Goal: Find specific page/section: Find specific page/section

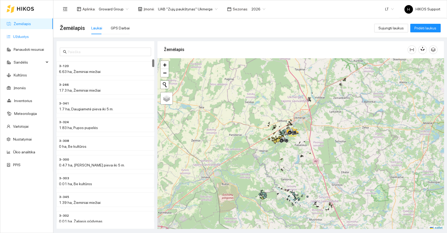
click at [22, 36] on link "Užduotys" at bounding box center [21, 36] width 16 height 4
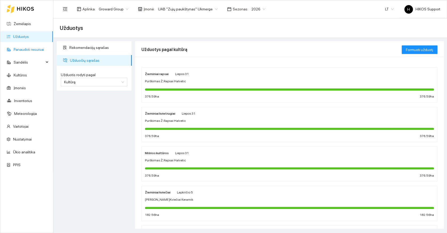
click at [24, 50] on link "Panaudoti resursai" at bounding box center [29, 49] width 30 height 4
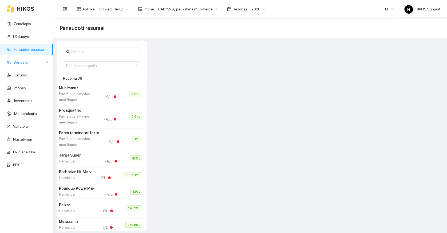
click at [25, 62] on span "Sandėlis" at bounding box center [29, 62] width 30 height 11
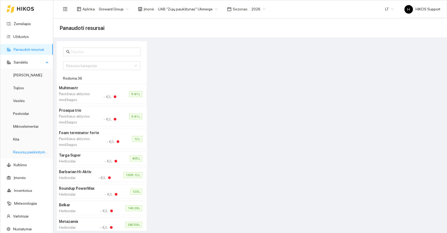
click at [29, 151] on link "Resursų paskirstymas" at bounding box center [31, 152] width 36 height 4
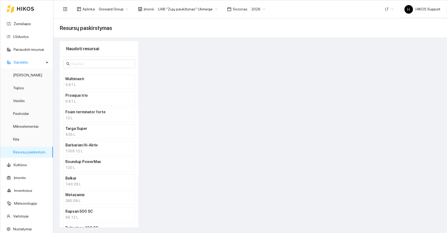
click at [77, 81] on h4 "Multimastr" at bounding box center [91, 79] width 53 height 6
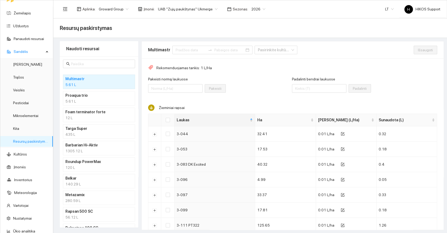
scroll to position [28, 0]
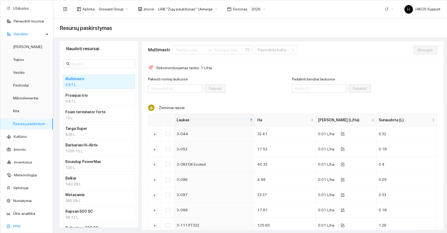
click at [16, 224] on link "PPIS" at bounding box center [16, 226] width 7 height 4
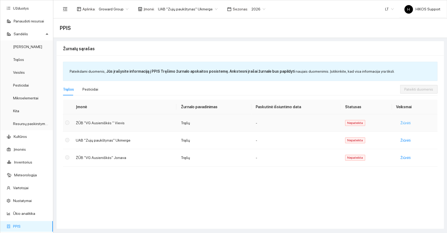
click at [405, 121] on span "Žiūrėti" at bounding box center [406, 123] width 10 height 6
